Goal: Task Accomplishment & Management: Manage account settings

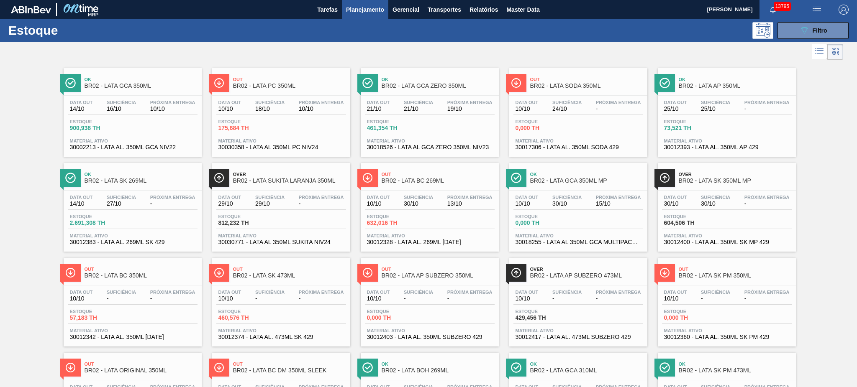
click at [352, 14] on span "Planejamento" at bounding box center [365, 10] width 38 height 10
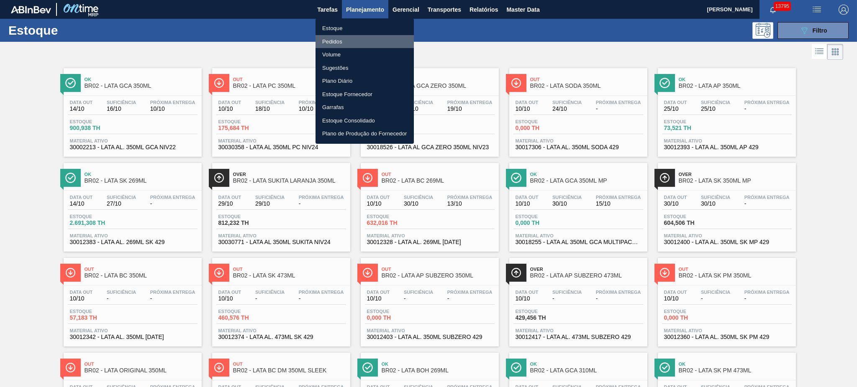
click at [333, 39] on li "Pedidos" at bounding box center [364, 41] width 98 height 13
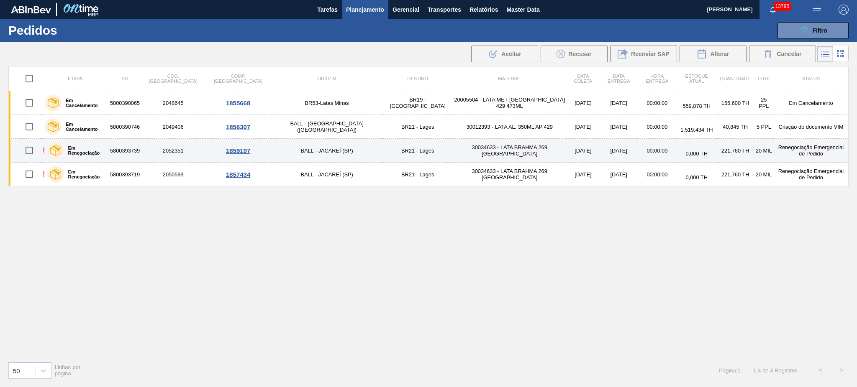
click at [28, 152] on input "checkbox" at bounding box center [29, 151] width 18 height 18
checkbox input "true"
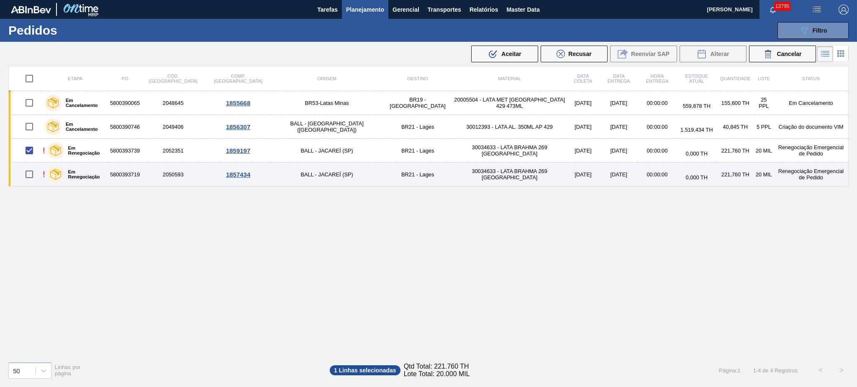
click at [32, 176] on input "checkbox" at bounding box center [29, 175] width 18 height 18
checkbox input "true"
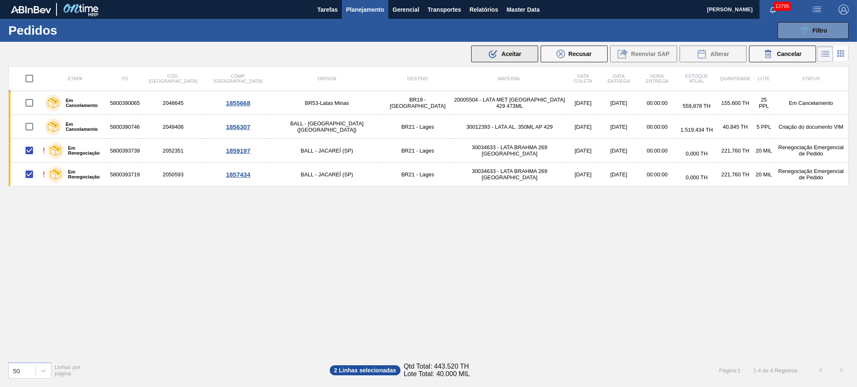
click at [505, 54] on span "Aceitar" at bounding box center [511, 54] width 20 height 7
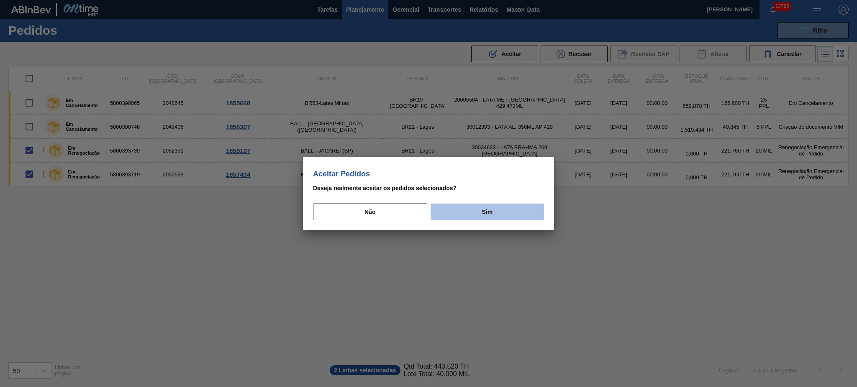
click at [514, 217] on button "Sim" at bounding box center [486, 212] width 113 height 17
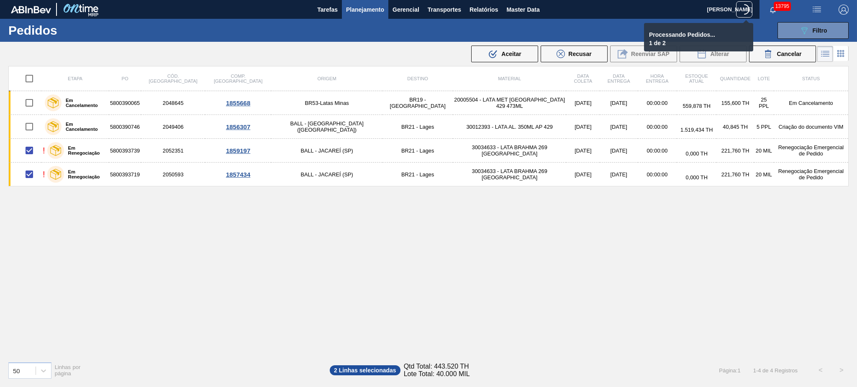
checkbox input "false"
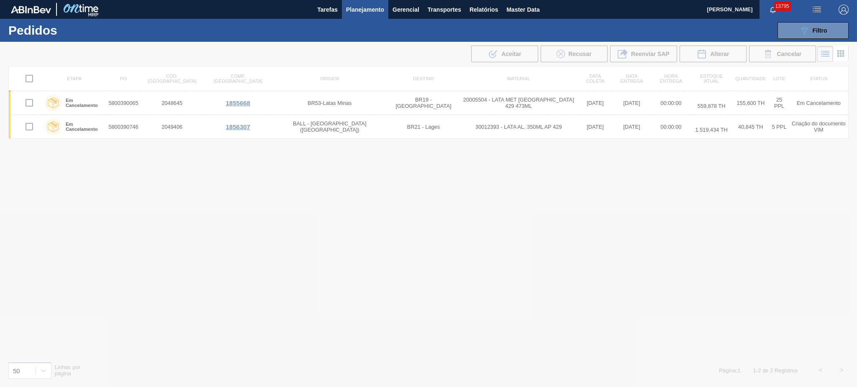
click at [347, 3] on button "Planejamento" at bounding box center [365, 9] width 46 height 19
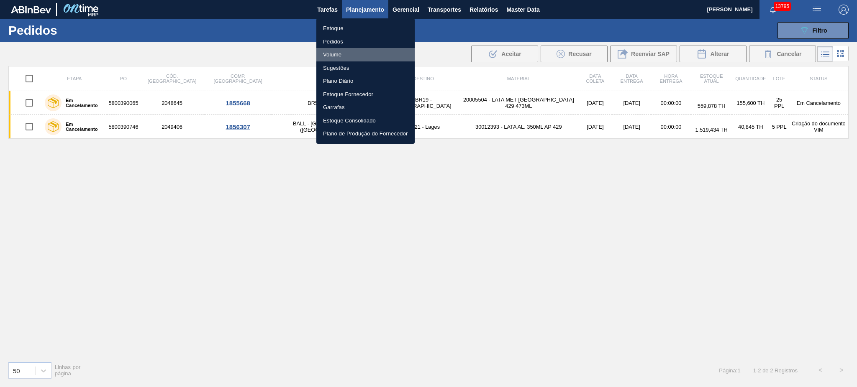
click at [337, 52] on li "Volume" at bounding box center [365, 54] width 98 height 13
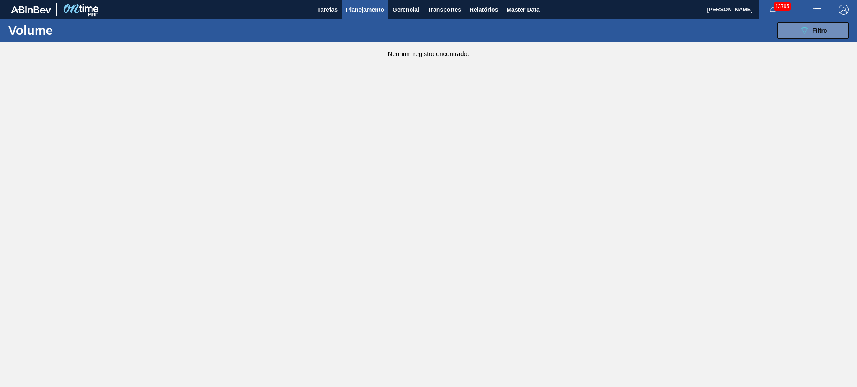
click at [330, 315] on main "Tarefas Planejamento Gerencial Transportes Relatórios Master Data [PERSON_NAME]…" at bounding box center [428, 193] width 857 height 387
click at [819, 27] on span "Filtro" at bounding box center [819, 30] width 15 height 7
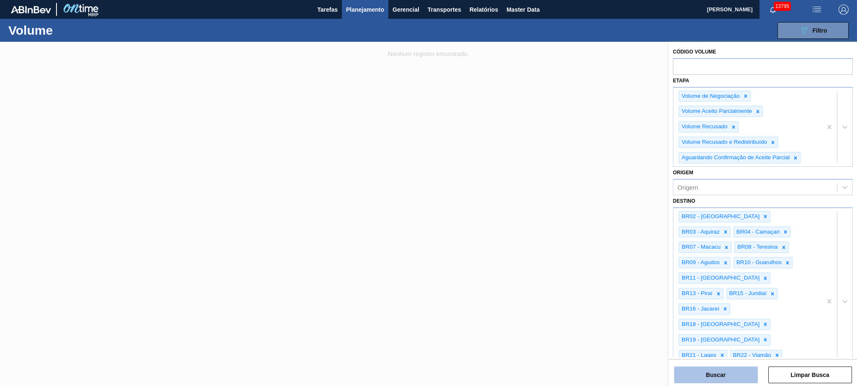
click at [725, 369] on button "Buscar" at bounding box center [716, 375] width 84 height 17
